Goal: Check status

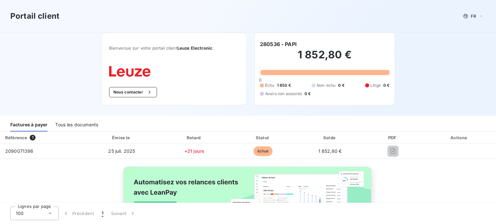
scroll to position [43, 0]
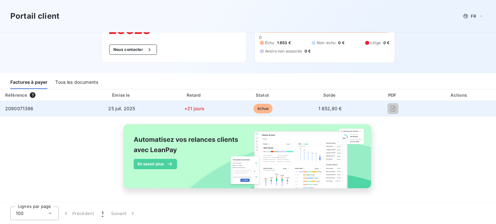
click at [93, 108] on td "25 juil. 2025" at bounding box center [122, 108] width 76 height 15
click at [27, 111] on span "2090071396" at bounding box center [19, 108] width 28 height 5
click at [59, 108] on td "2090071396" at bounding box center [42, 108] width 84 height 15
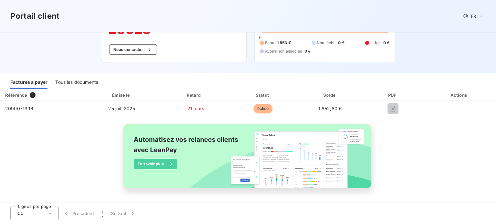
scroll to position [0, 0]
